Goal: Find specific page/section: Find specific page/section

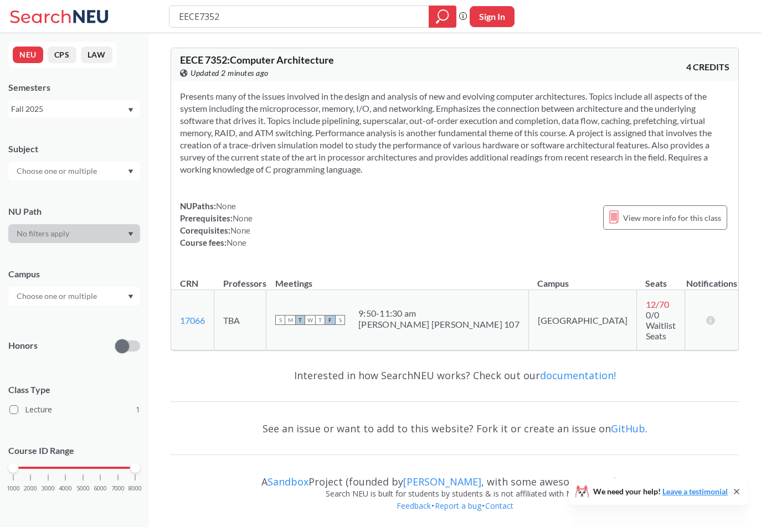
click at [256, 14] on input "EECE7352" at bounding box center [299, 16] width 243 height 19
type input "EECE7205"
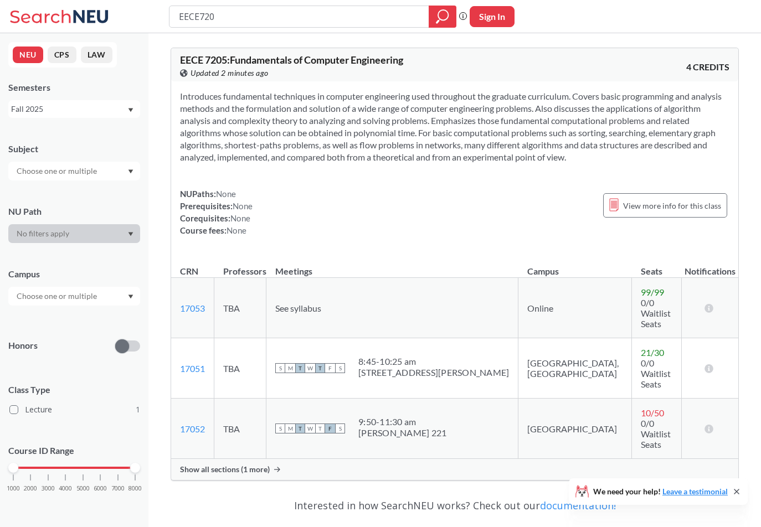
type input "EECE7201"
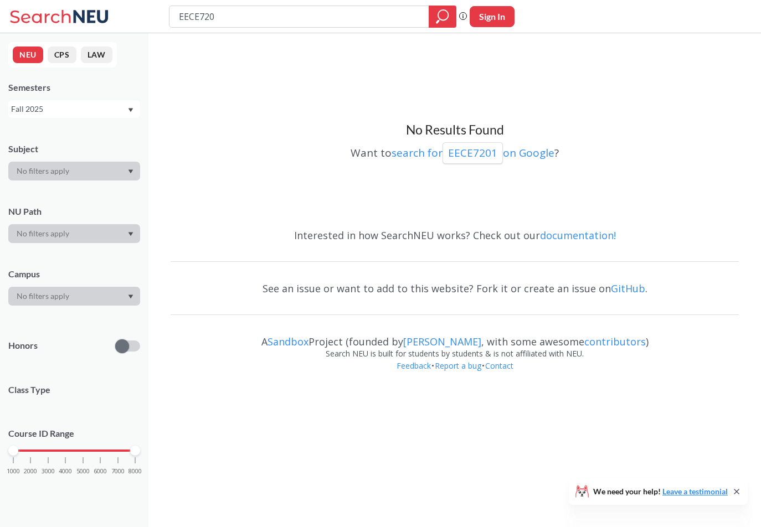
type input "EECE7202"
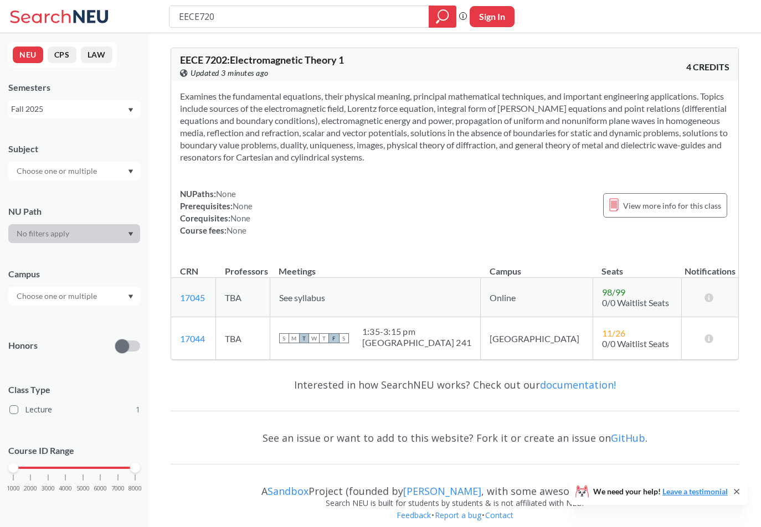
type input "EECE7204"
click at [251, 15] on input "EECE7202" at bounding box center [299, 16] width 243 height 19
type input "EECE7320"
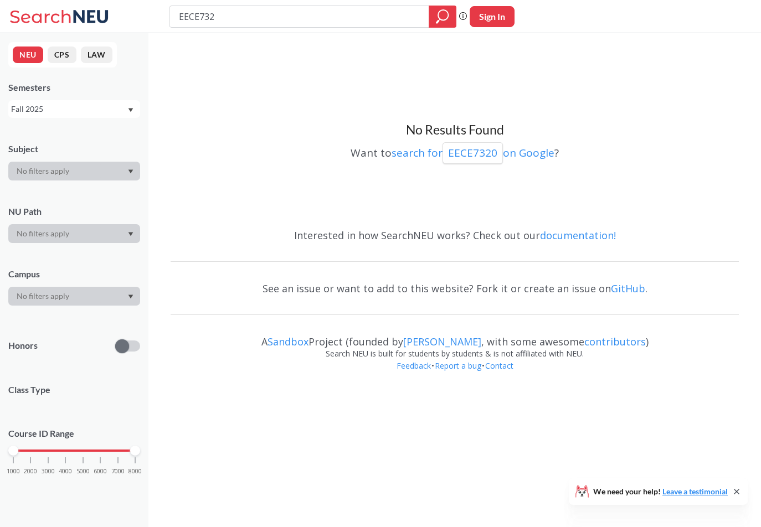
type input "EECE7321"
type input "EECE7322"
type input "EECE7323"
type input "EECE7325"
type input "EECE7402"
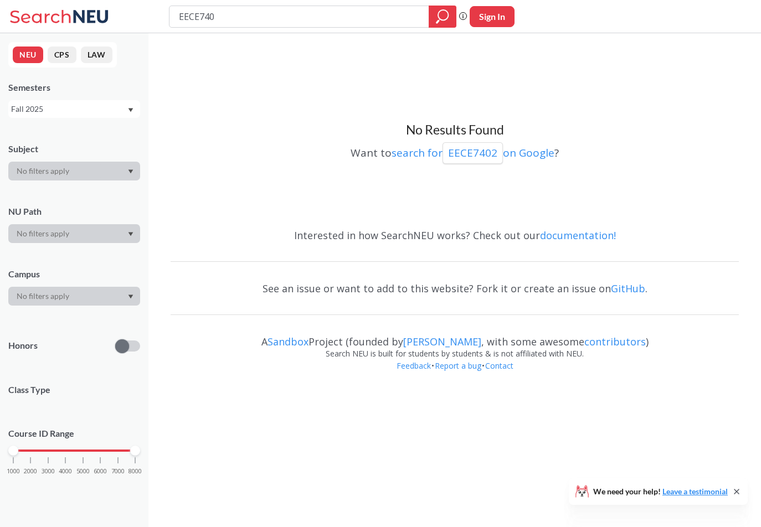
type input "EECE7403"
type input "EECE7505"
type input "EECE75"
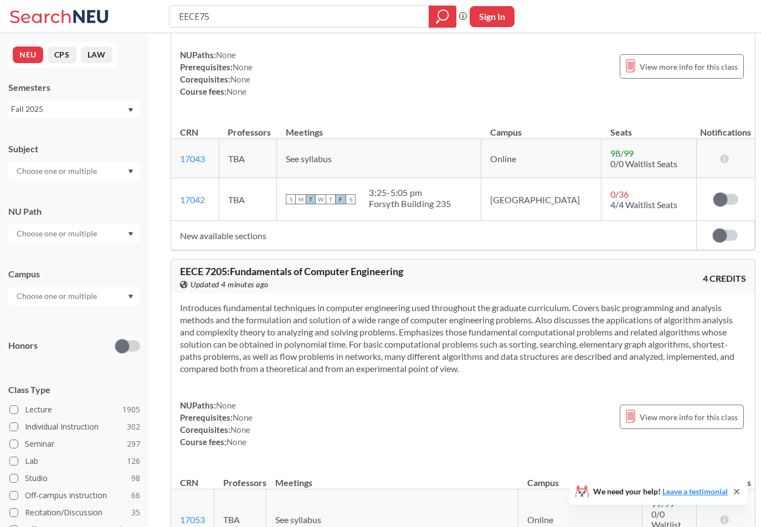
scroll to position [3692, 0]
